Goal: Find specific page/section

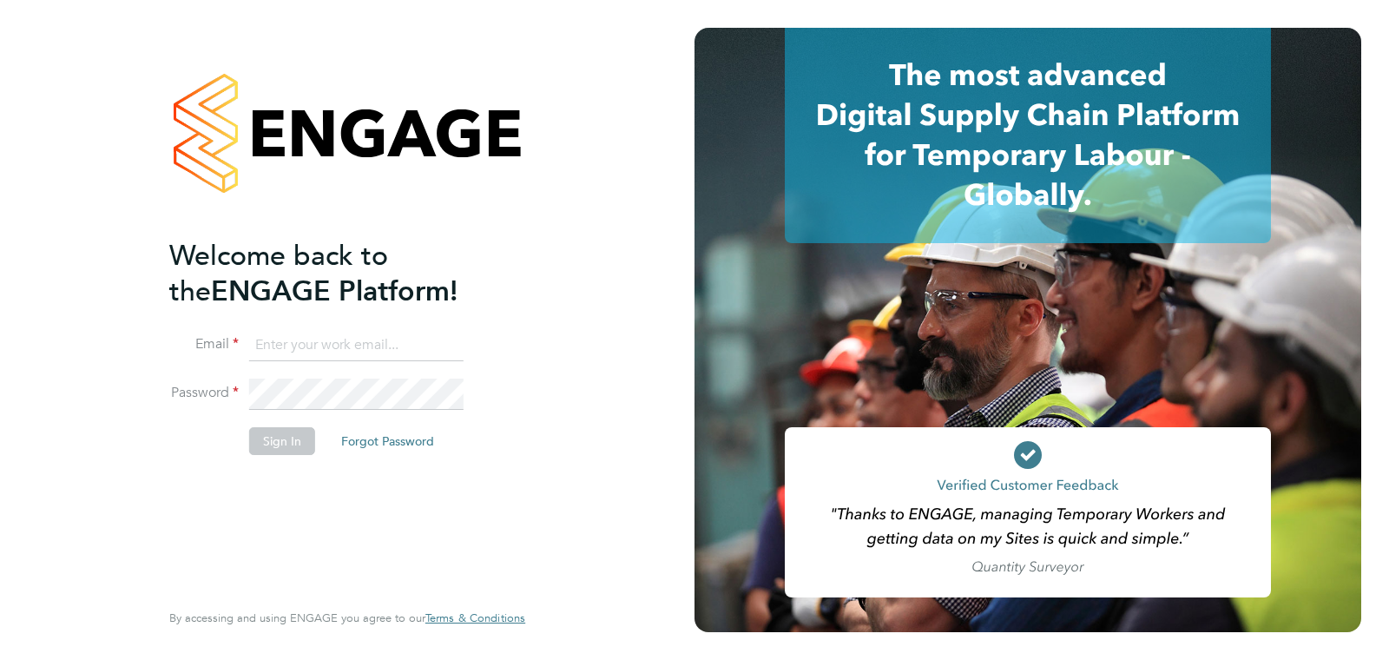
type input "support@engagelabs.io"
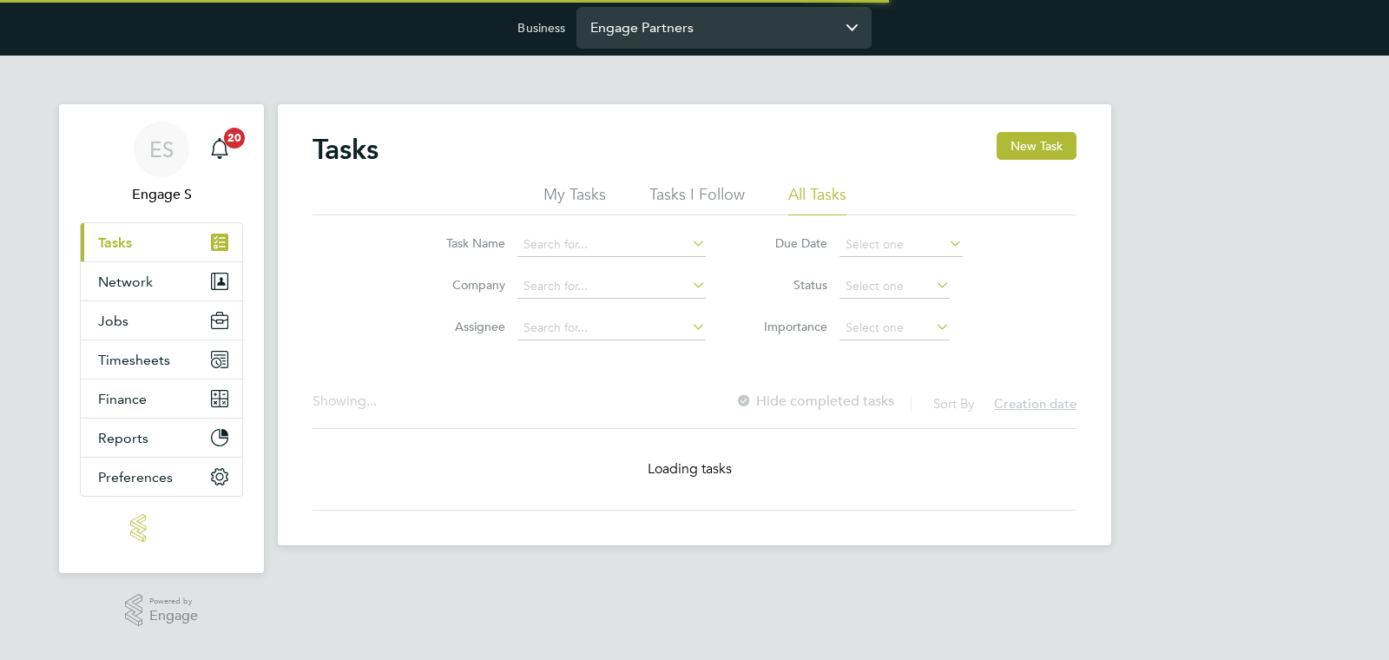
click at [681, 36] on input "Engage Partners" at bounding box center [723, 27] width 295 height 41
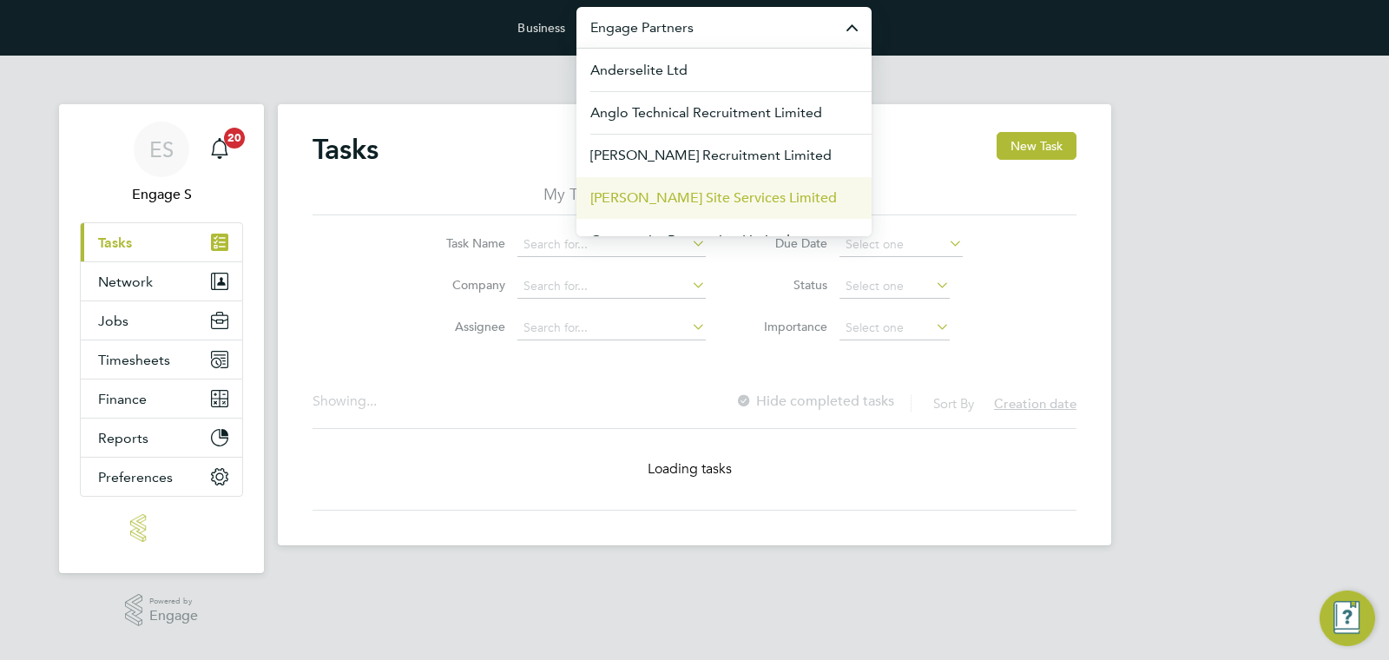
click at [693, 190] on span "[PERSON_NAME] Site Services Limited" at bounding box center [713, 197] width 246 height 21
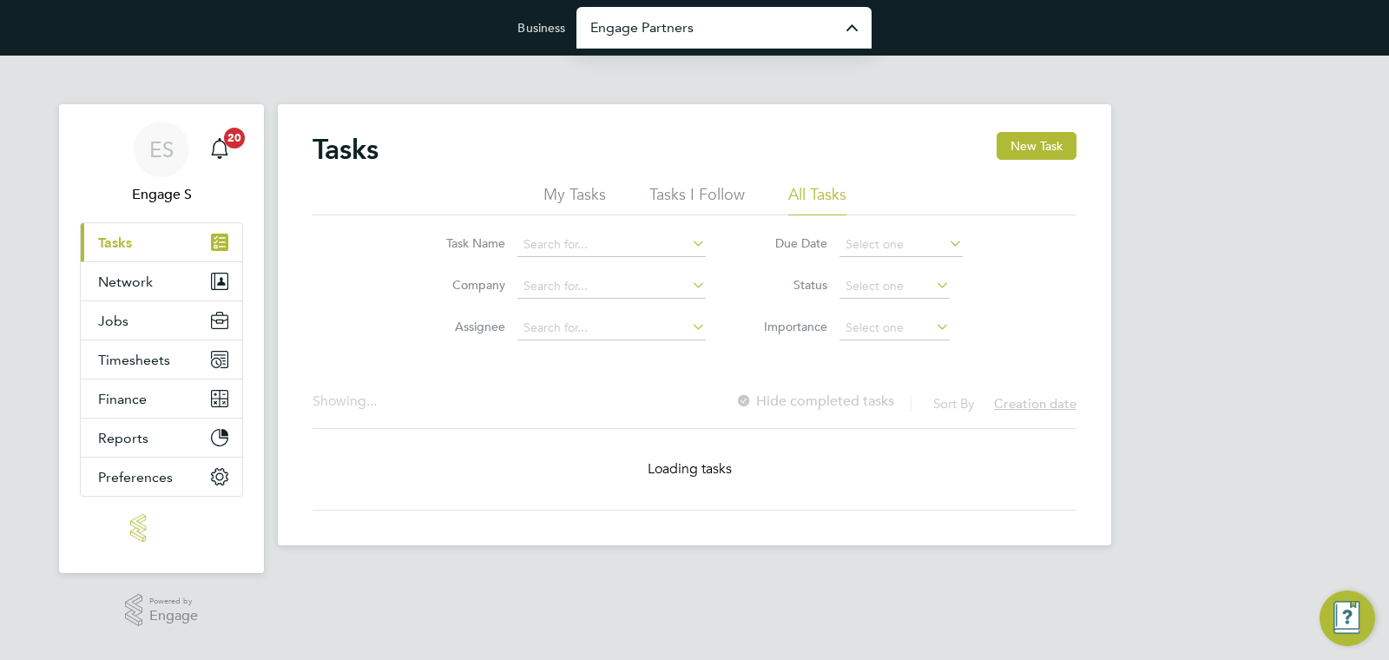
type input "[PERSON_NAME] Site Services Limited"
